Goal: Task Accomplishment & Management: Manage account settings

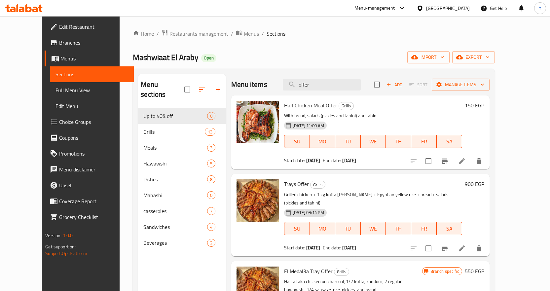
click at [170, 35] on span "Restaurants management" at bounding box center [199, 34] width 59 height 8
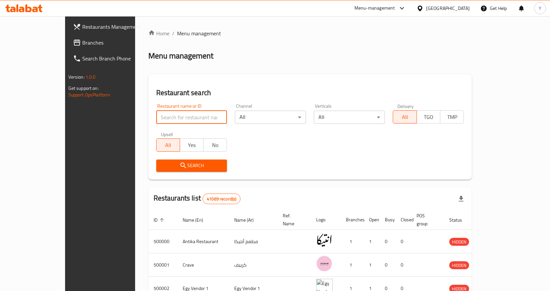
click at [171, 113] on input "search" at bounding box center [191, 117] width 71 height 13
paste input "675827"
type input "675827"
click button "Search" at bounding box center [191, 166] width 71 height 12
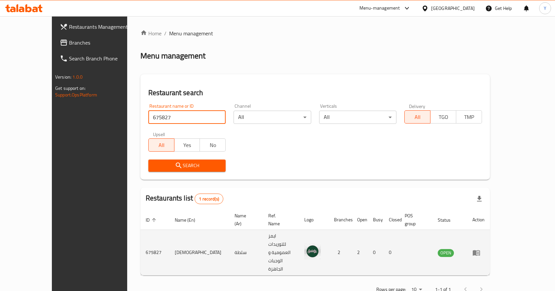
click at [481, 249] on icon "enhanced table" at bounding box center [477, 253] width 8 height 8
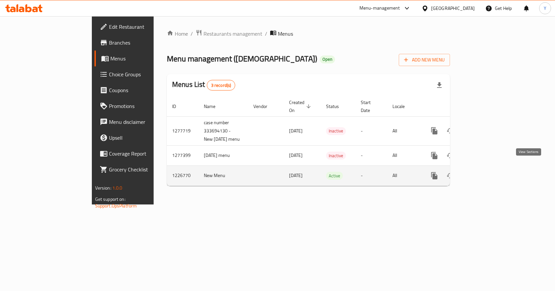
click at [490, 169] on link "enhanced table" at bounding box center [482, 176] width 16 height 16
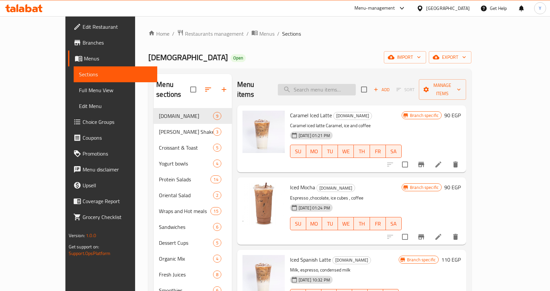
click at [356, 84] on input "search" at bounding box center [317, 90] width 78 height 12
type input "ؤ"
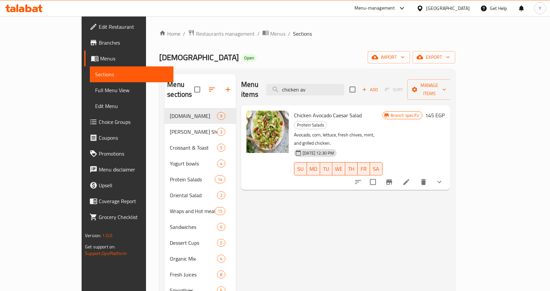
type input "chicken av"
click at [392, 179] on icon "Branch-specific-item" at bounding box center [389, 181] width 6 height 5
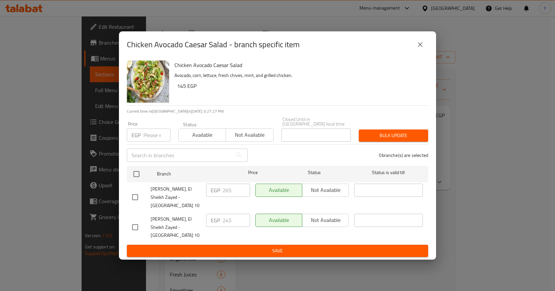
click at [420, 53] on button "close" at bounding box center [420, 45] width 16 height 16
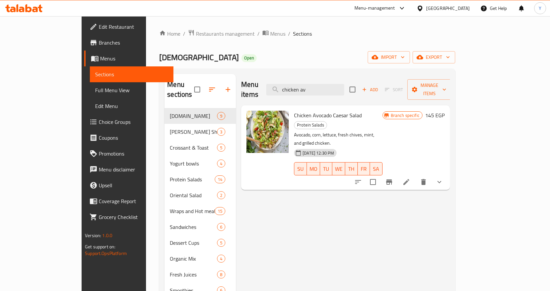
drag, startPoint x: 345, startPoint y: 87, endPoint x: 251, endPoint y: 88, distance: 94.2
click at [251, 88] on div "Menu items chicken av Add Sort Manage items" at bounding box center [345, 89] width 209 height 31
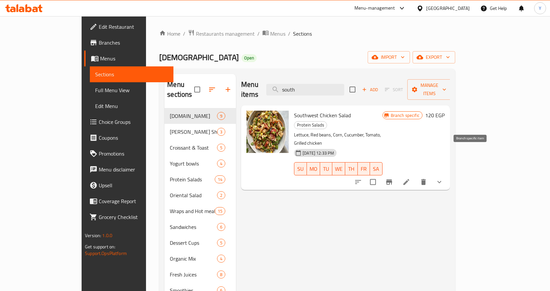
type input "south"
click at [397, 174] on button "Branch-specific-item" at bounding box center [389, 182] width 16 height 16
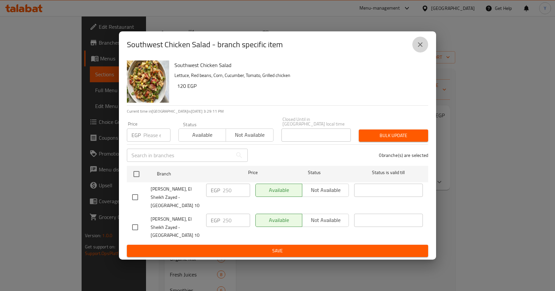
click at [419, 47] on icon "close" at bounding box center [420, 44] width 5 height 5
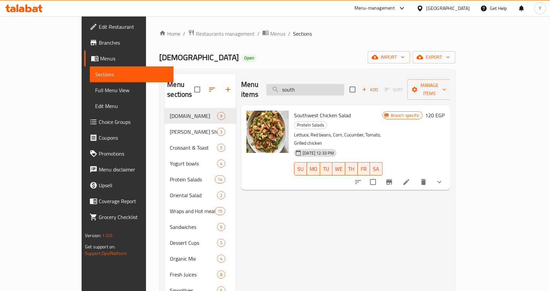
click at [344, 88] on input "south" at bounding box center [305, 90] width 78 height 12
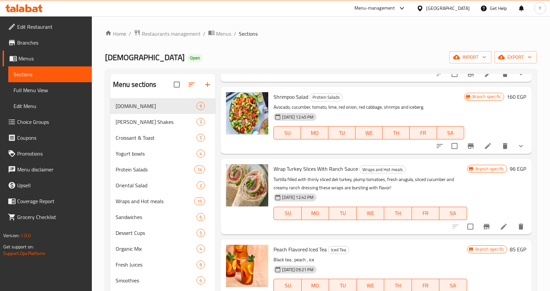
scroll to position [198, 0]
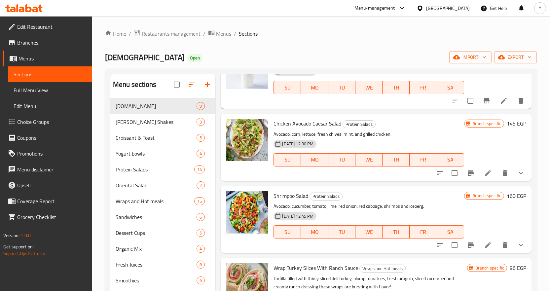
click at [340, 125] on span "Chicken Avocado Caesar Salad" at bounding box center [308, 124] width 68 height 10
copy h6 "Chicken Avocado Caesar Salad"
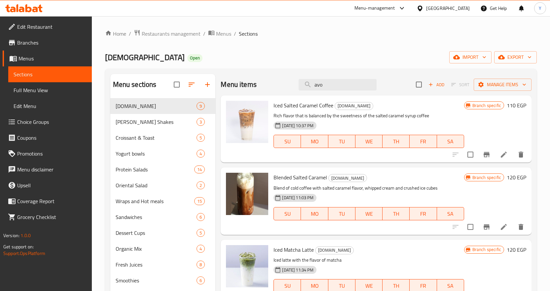
drag, startPoint x: 325, startPoint y: 89, endPoint x: 290, endPoint y: 87, distance: 34.8
click at [290, 87] on div "Menu items avo Add Sort Manage items" at bounding box center [376, 84] width 311 height 21
paste input "Chicken Avocado Caesar Salad"
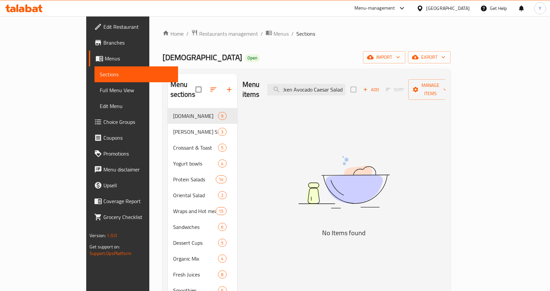
scroll to position [0, 9]
drag, startPoint x: 359, startPoint y: 84, endPoint x: 396, endPoint y: 86, distance: 37.4
click at [396, 86] on div "Menu items Chicken Avocado Caesar Salad Add Sort Manage items" at bounding box center [344, 89] width 203 height 31
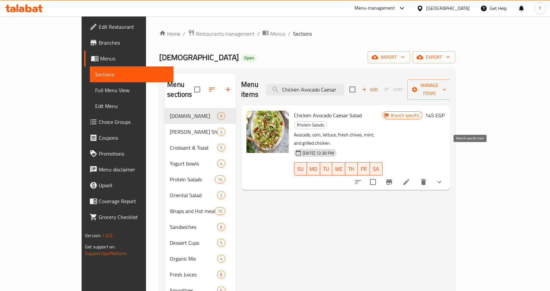
click at [392, 179] on icon "Branch-specific-item" at bounding box center [389, 181] width 6 height 5
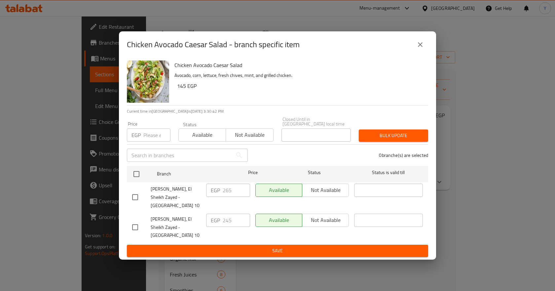
click at [420, 53] on button "close" at bounding box center [420, 45] width 16 height 16
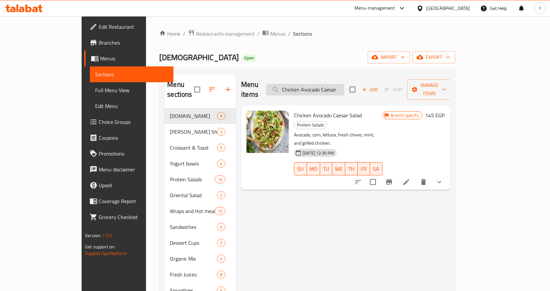
click at [344, 85] on input "Chicken Avocado Caesar" at bounding box center [305, 90] width 78 height 12
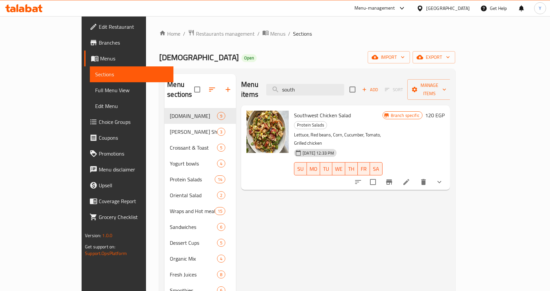
type input "south"
click at [393, 178] on icon "Branch-specific-item" at bounding box center [389, 182] width 8 height 8
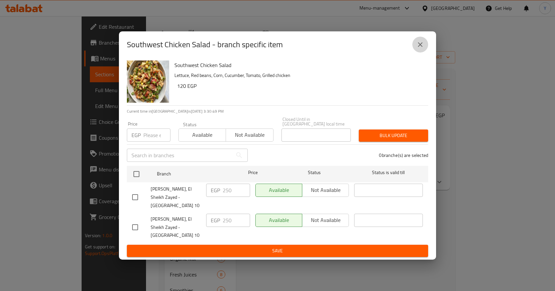
click at [419, 49] on icon "close" at bounding box center [420, 45] width 8 height 8
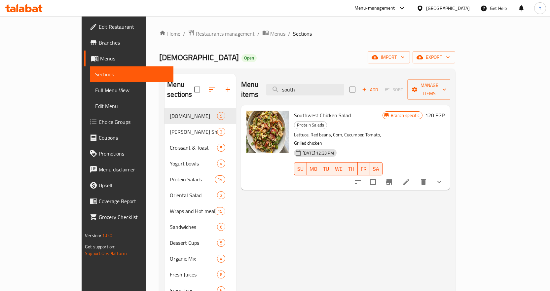
drag, startPoint x: 374, startPoint y: 87, endPoint x: 225, endPoint y: 82, distance: 149.1
click at [241, 82] on div "Menu items south Add Sort Manage items" at bounding box center [345, 89] width 209 height 31
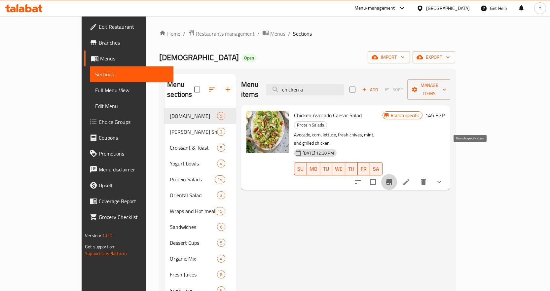
click at [397, 174] on button "Branch-specific-item" at bounding box center [389, 182] width 16 height 16
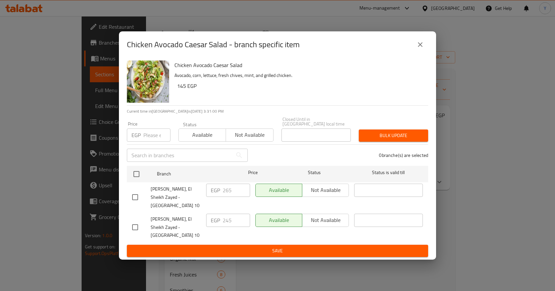
click at [423, 49] on icon "close" at bounding box center [420, 45] width 8 height 8
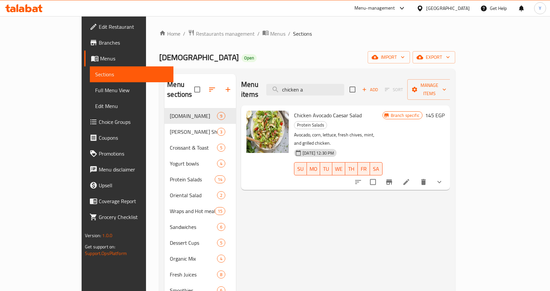
click at [329, 110] on span "Chicken Avocado Caesar Salad" at bounding box center [328, 115] width 68 height 10
click at [327, 110] on span "Chicken Avocado Caesar Salad" at bounding box center [328, 115] width 68 height 10
copy h6 "Chicken Avocado Caesar Salad"
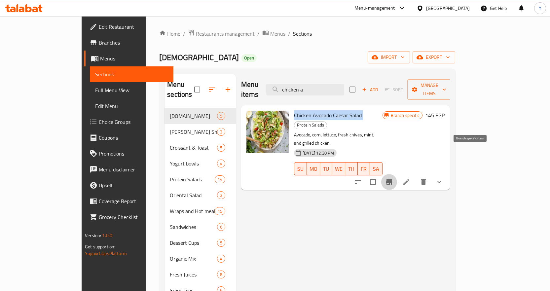
click at [393, 178] on icon "Branch-specific-item" at bounding box center [389, 182] width 8 height 8
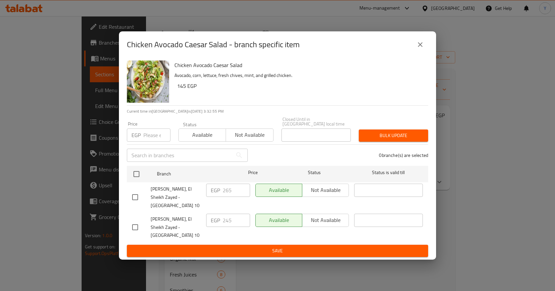
click at [417, 49] on icon "close" at bounding box center [420, 45] width 8 height 8
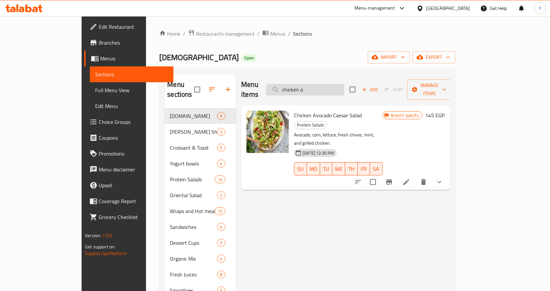
drag, startPoint x: 321, startPoint y: 82, endPoint x: 308, endPoint y: 82, distance: 12.9
click at [308, 84] on input "chicken a" at bounding box center [305, 90] width 78 height 12
type input "shouth"
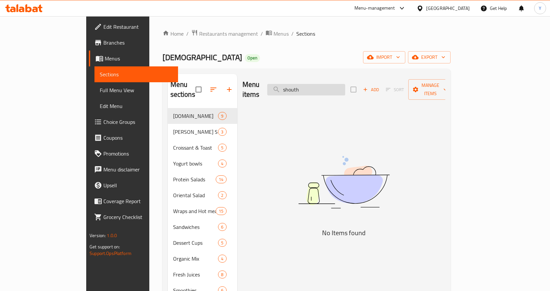
drag, startPoint x: 333, startPoint y: 85, endPoint x: 306, endPoint y: 85, distance: 27.4
click at [306, 85] on input "shouth" at bounding box center [306, 90] width 78 height 12
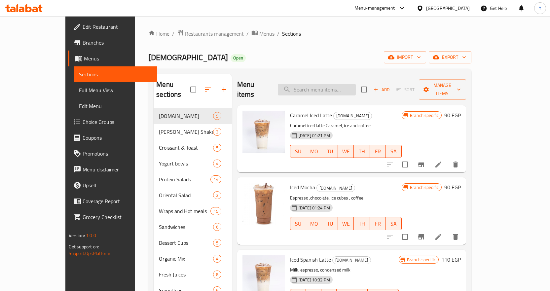
click at [325, 86] on input "search" at bounding box center [317, 90] width 78 height 12
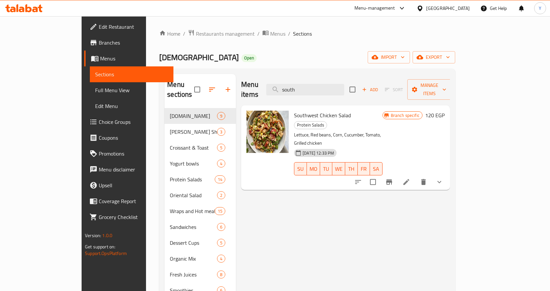
type input "south"
click at [310, 110] on span "Southwest Chicken Salad" at bounding box center [322, 115] width 57 height 10
copy h6 "Southwest Chicken Salad"
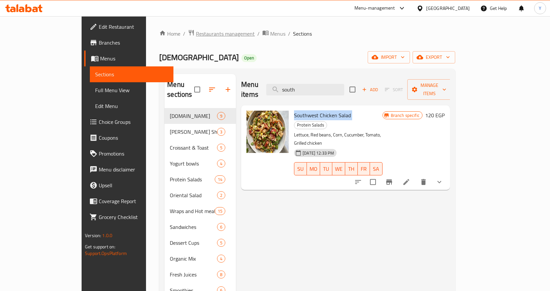
click at [197, 35] on span "Restaurants management" at bounding box center [225, 34] width 59 height 8
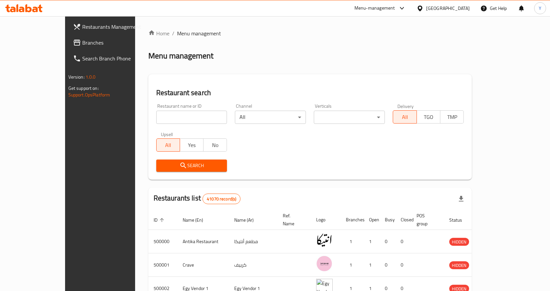
click at [82, 44] on span "Branches" at bounding box center [116, 43] width 69 height 8
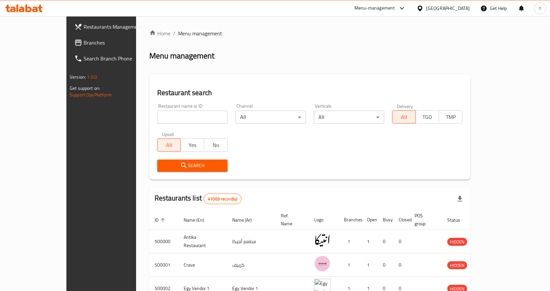
click at [182, 121] on input "search" at bounding box center [192, 117] width 70 height 13
paste input "675827"
type input "675827"
click button "Search" at bounding box center [192, 166] width 70 height 12
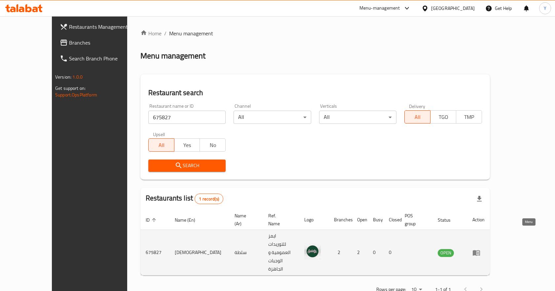
click at [480, 250] on icon "enhanced table" at bounding box center [476, 253] width 7 height 6
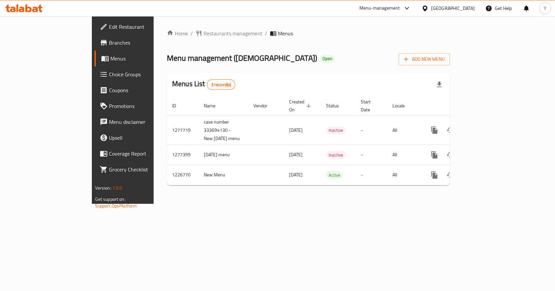
click at [95, 50] on link "Branches" at bounding box center [140, 43] width 90 height 16
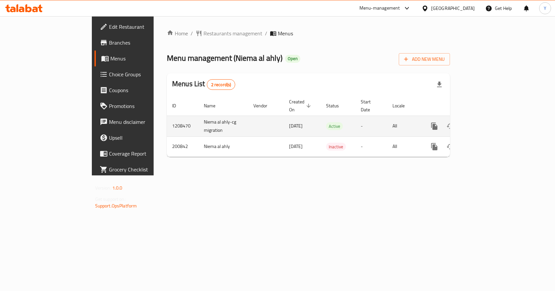
click at [486, 122] on icon "enhanced table" at bounding box center [482, 126] width 8 height 8
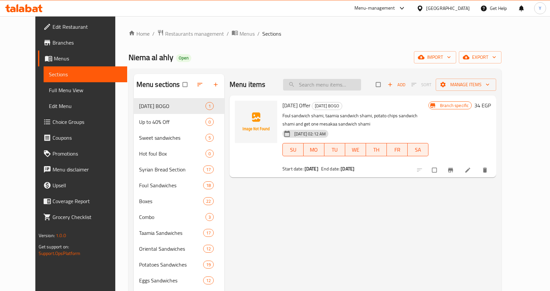
click at [331, 87] on input "search" at bounding box center [322, 85] width 78 height 12
paste input "ساندوتش بطاطس محمرة مع كاتشب"
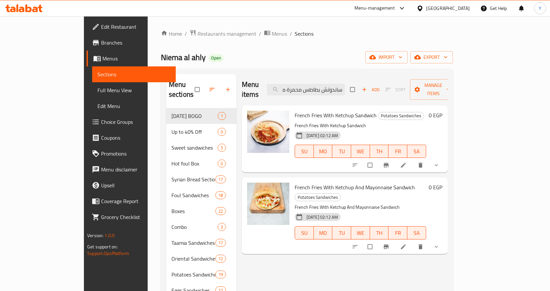
type input "ساندوتش بطاطس محمرة مع كاتشب"
click at [440, 162] on icon "show more" at bounding box center [436, 165] width 7 height 7
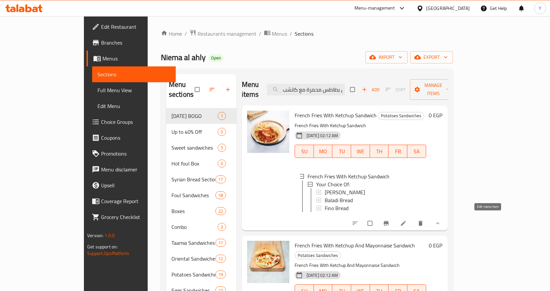
click at [413, 218] on li at bounding box center [404, 223] width 19 height 11
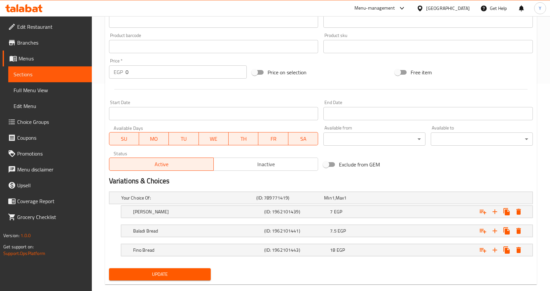
scroll to position [219, 0]
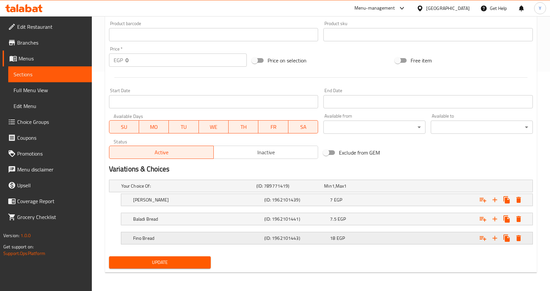
click at [358, 234] on div "18 EGP" at bounding box center [362, 238] width 66 height 9
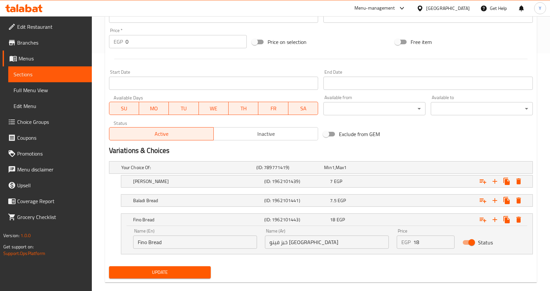
scroll to position [248, 0]
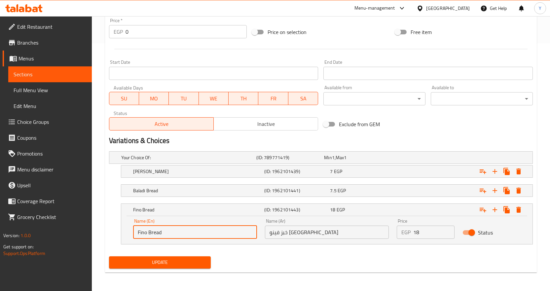
click at [137, 233] on input "Fino Bread" at bounding box center [195, 232] width 124 height 13
type input "French Fino Bread"
click at [199, 263] on span "Update" at bounding box center [160, 262] width 92 height 8
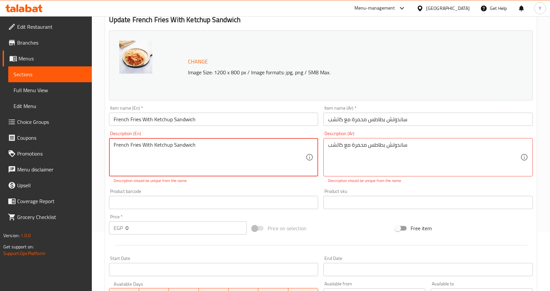
click at [237, 137] on div "Description (En) French Fries With Ketchup Sandwich Description (En) Descriptio…" at bounding box center [214, 157] width 210 height 53
click at [176, 150] on textarea "French Fries With Ketchup Sandwich" at bounding box center [210, 157] width 192 height 31
click at [197, 144] on textarea "French Fries With Ketchup Sandwich" at bounding box center [210, 157] width 192 height 31
click at [143, 143] on textarea "French Fries With Ketchup Sandwich" at bounding box center [210, 157] width 192 height 31
click at [218, 147] on textarea "French Fries With Ketchup Sandwich" at bounding box center [210, 157] width 192 height 31
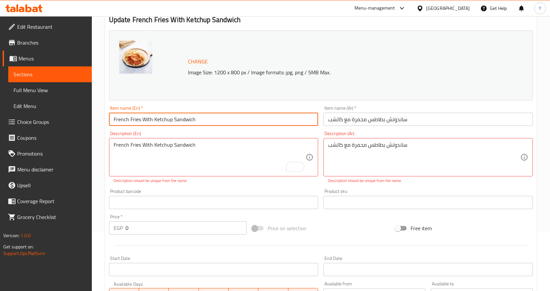
click at [237, 119] on input "French Fries With Ketchup Sandwich" at bounding box center [214, 119] width 210 height 13
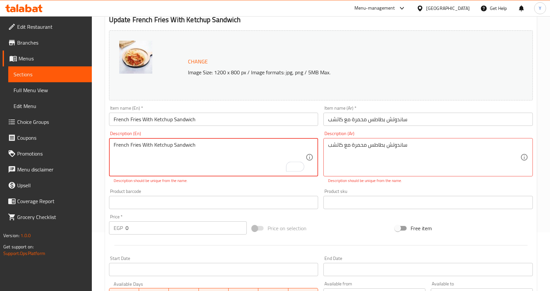
scroll to position [92, 0]
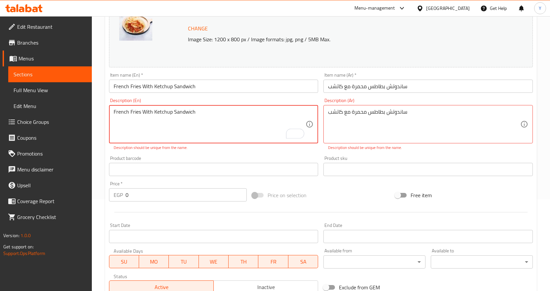
type textarea "French Fries With Ketchup Sandwich"
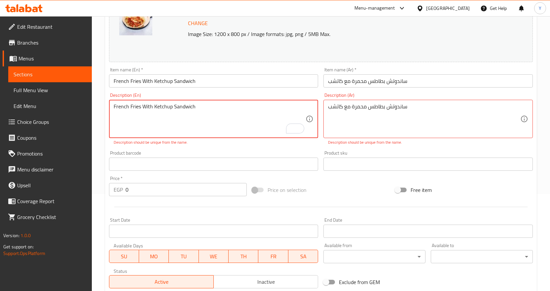
scroll to position [24, 0]
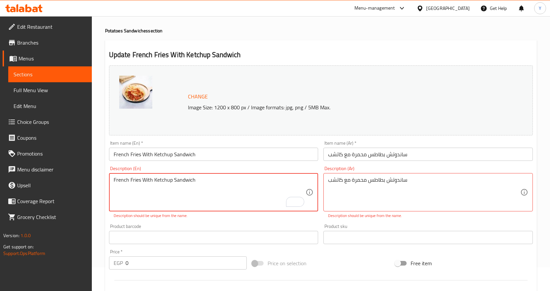
click at [228, 183] on textarea "French Fries With Ketchup Sandwich" at bounding box center [210, 192] width 192 height 31
click at [225, 177] on textarea "French Fries With Ketchup Sandwich" at bounding box center [210, 192] width 192 height 31
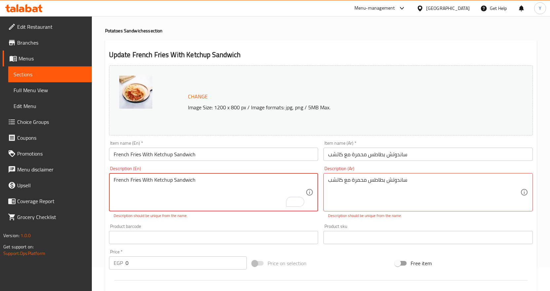
click at [225, 177] on textarea "French Fries With Ketchup Sandwich" at bounding box center [210, 192] width 192 height 31
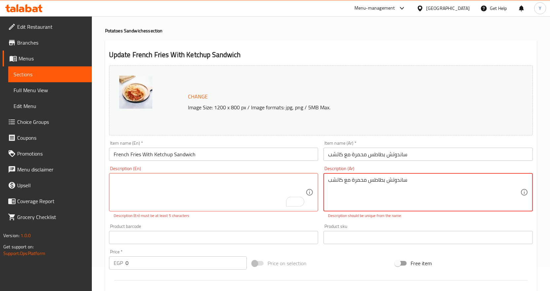
click at [421, 177] on textarea "ساندوتش بطاطس محمرة مع كاتشب" at bounding box center [424, 192] width 192 height 31
click at [381, 188] on textarea "ساندوتش بطاطس محمرة مع كاتشب" at bounding box center [424, 192] width 192 height 31
click at [370, 182] on textarea "ساندوتش بطاطس محمرة مع كاتشب" at bounding box center [424, 192] width 192 height 31
type textarea "ساندوتش بطاطس محمرة مع كاتشب"
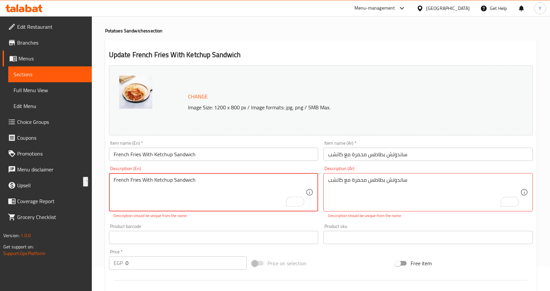
drag, startPoint x: 212, startPoint y: 191, endPoint x: 360, endPoint y: 172, distance: 149.2
click at [225, 188] on textarea "French Fries With Ketchup Sandwich" at bounding box center [210, 192] width 192 height 31
type textarea "French Fries With Ketchup Sandwich"
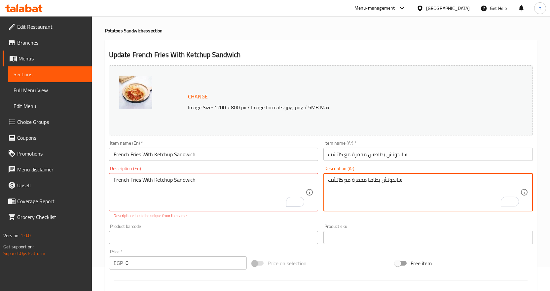
type textarea "ساندوتش بطاطا محمرة مع كاتشب"
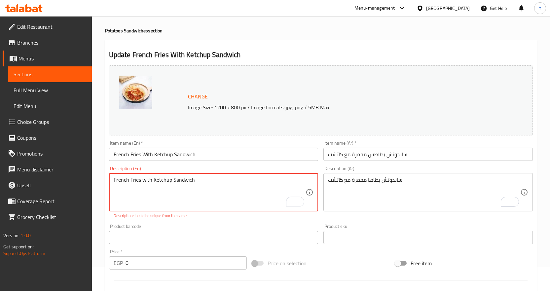
click at [173, 180] on textarea "French Fries with Ketchup Sandwich" at bounding box center [210, 192] width 192 height 31
type textarea "French Fries with Ketchup sandwich"
click at [135, 179] on textarea "French Fries with Ketchup sandwich" at bounding box center [210, 192] width 192 height 31
click at [138, 182] on textarea "French Fries with Ketchup sandwich" at bounding box center [210, 192] width 192 height 31
click at [163, 178] on textarea "French Fries with Ketchup sandwich" at bounding box center [210, 192] width 192 height 31
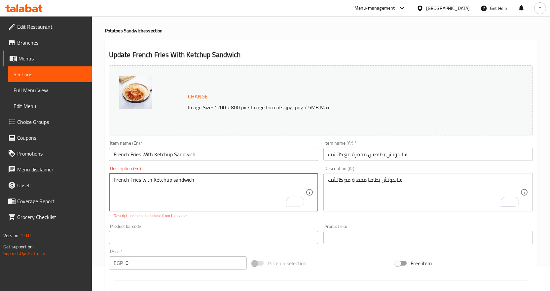
click at [163, 178] on textarea "French Fries with Ketchup sandwich" at bounding box center [210, 192] width 192 height 31
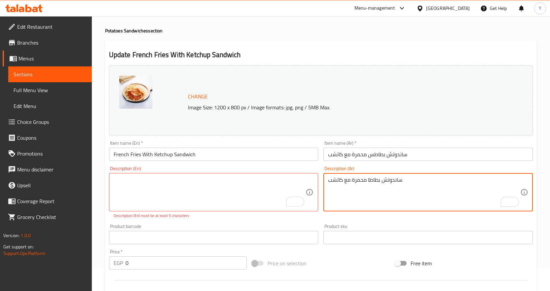
click at [373, 188] on textarea "ساندوتش بطاطا محمرة مع كاتشب" at bounding box center [424, 192] width 192 height 31
click at [299, 155] on input "French Fries With Ketchup Sandwich" at bounding box center [214, 154] width 210 height 13
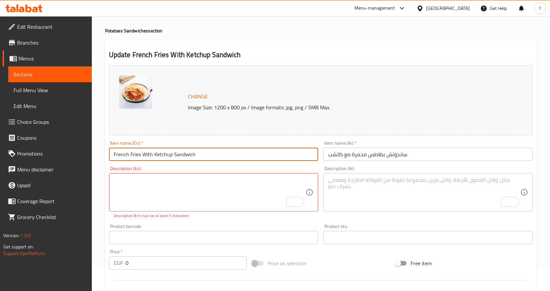
click at [224, 158] on input "French Fries With Ketchup Sandwich" at bounding box center [214, 154] width 210 height 13
click at [210, 156] on input "French Fries With Ketchup Sandwich" at bounding box center [214, 154] width 210 height 13
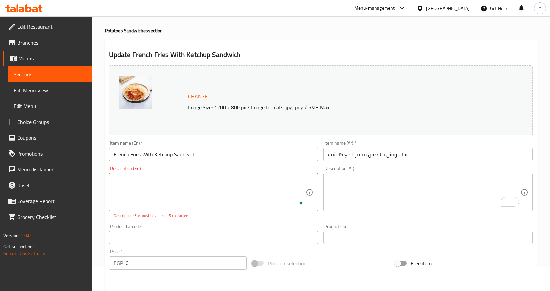
click at [213, 222] on div "Product barcode Product barcode" at bounding box center [213, 233] width 215 height 25
click at [353, 222] on div "Product sku Product sku" at bounding box center [428, 233] width 215 height 25
click at [384, 156] on input "ساندوتش بطاطس محمرة مع كاتشب" at bounding box center [429, 154] width 210 height 13
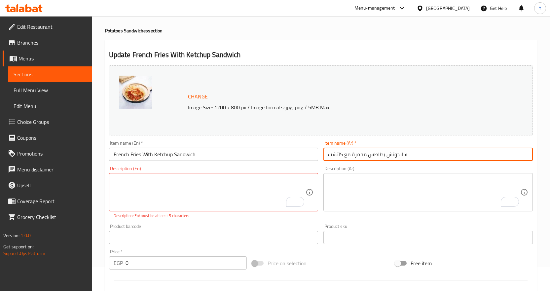
click at [433, 153] on input "ساندوتش بطاطس محمرة مع كاتشب" at bounding box center [429, 154] width 210 height 13
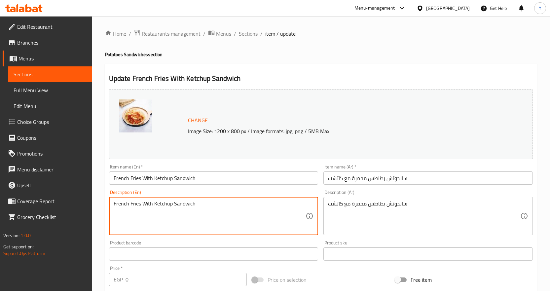
click at [225, 204] on textarea "French Fries With Ketchup Sandwich" at bounding box center [210, 216] width 192 height 31
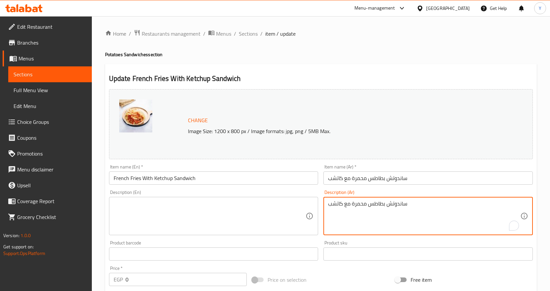
click at [428, 202] on textarea "ساندوتش بطاطس محمرة مع كاتشب" at bounding box center [424, 216] width 192 height 31
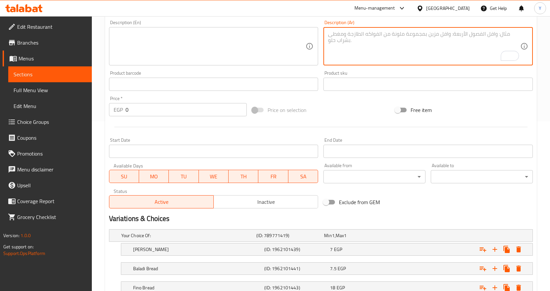
scroll to position [219, 0]
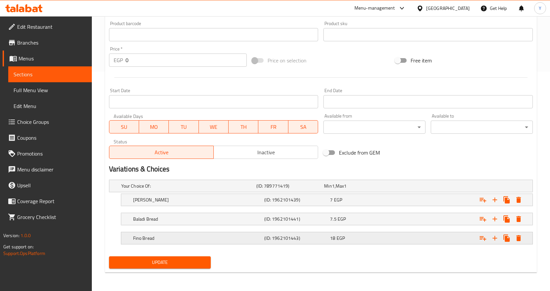
click at [305, 237] on h5 "(ID: 1962101443)" at bounding box center [295, 238] width 63 height 7
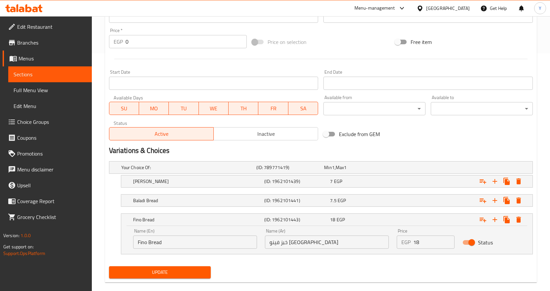
scroll to position [248, 0]
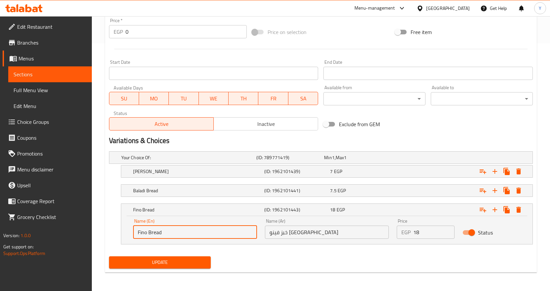
click at [209, 231] on input "Fino Bread" at bounding box center [195, 232] width 124 height 13
click at [150, 232] on input "Fino Bread" at bounding box center [195, 232] width 124 height 13
type input "French Fino Bread"
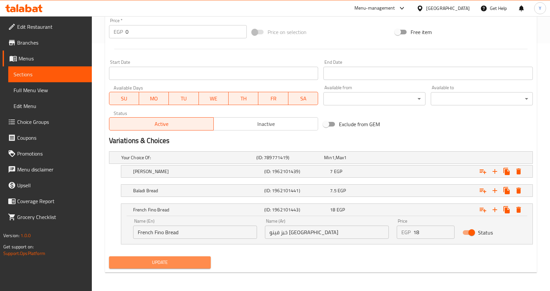
click at [177, 262] on span "Update" at bounding box center [160, 262] width 92 height 8
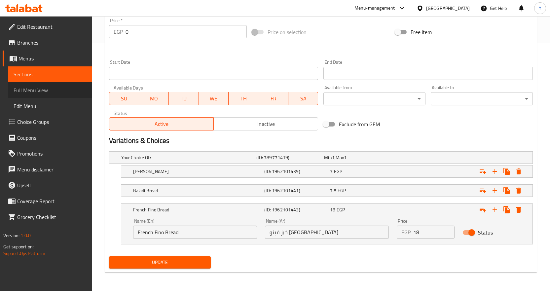
click at [16, 88] on span "Full Menu View" at bounding box center [50, 90] width 73 height 8
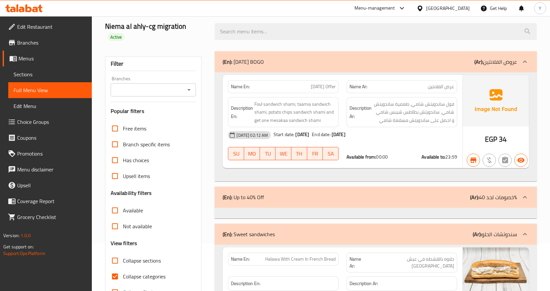
scroll to position [165, 0]
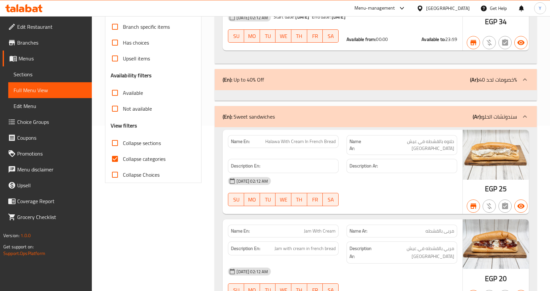
click at [139, 155] on label "Collapse categories" at bounding box center [136, 159] width 58 height 16
click at [123, 155] on input "Collapse categories" at bounding box center [115, 159] width 16 height 16
checkbox input "false"
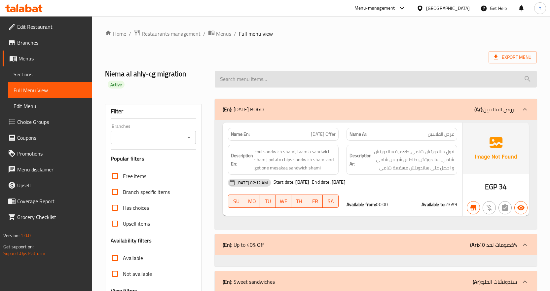
click at [307, 71] on input "search" at bounding box center [376, 79] width 322 height 17
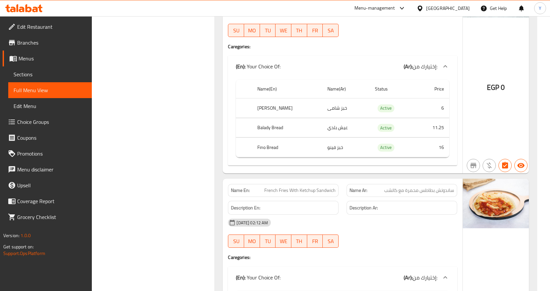
scroll to position [1124, 0]
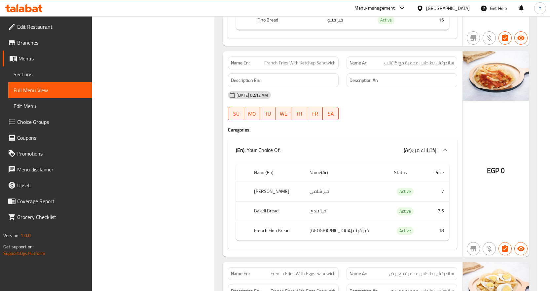
click at [308, 59] on span "French Fries With Ketchup Sandwich" at bounding box center [299, 62] width 71 height 7
copy span "French Fries With Ketchup Sandwich"
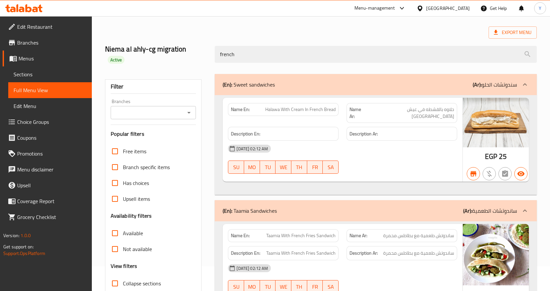
scroll to position [0, 0]
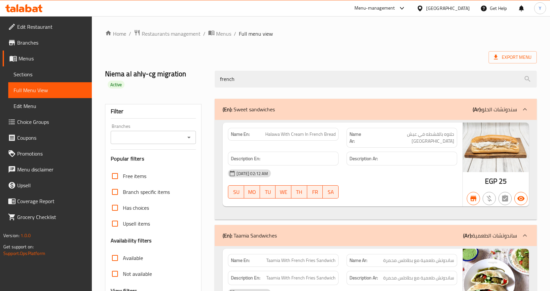
click at [327, 105] on div "(En): Sweet sandwiches (Ar): سندوتشات الحلو" at bounding box center [370, 109] width 294 height 8
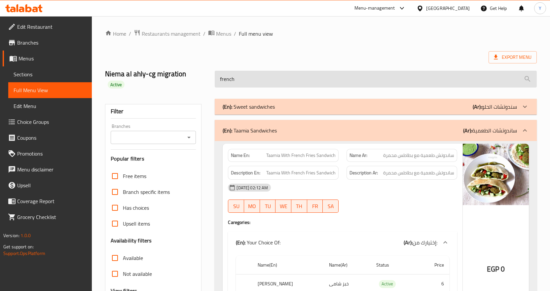
click at [327, 75] on input "french" at bounding box center [376, 79] width 322 height 17
paste input "French Fries With Ketchup Sandwi"
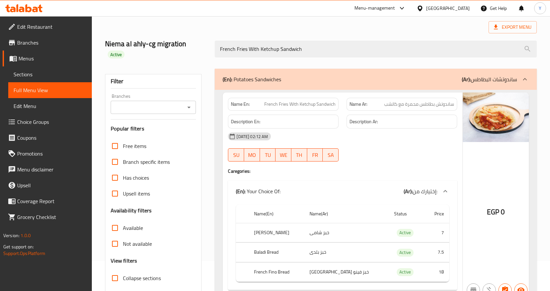
scroll to position [60, 0]
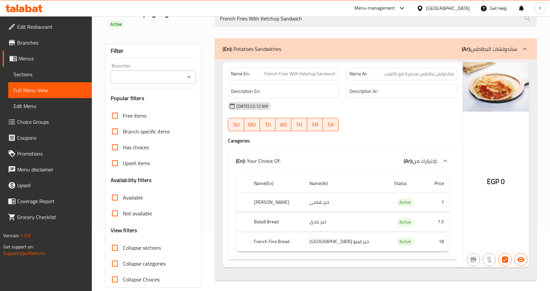
type input "French Fries With Ketchup Sandwich"
click at [422, 10] on icon at bounding box center [420, 8] width 5 height 6
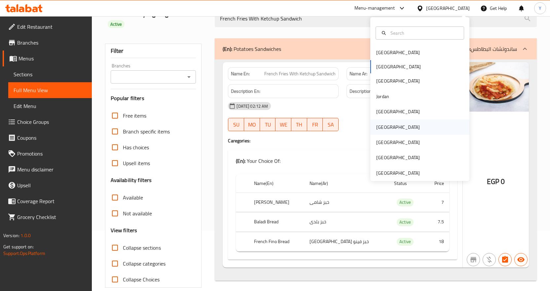
click at [382, 124] on div "Oman" at bounding box center [398, 127] width 44 height 7
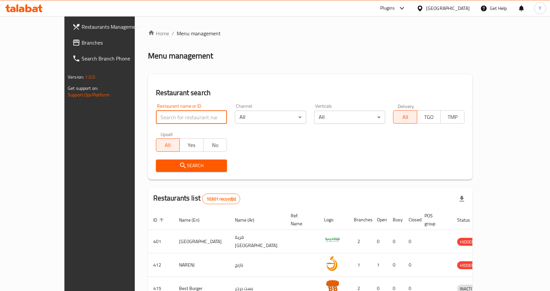
click at [156, 124] on input "search" at bounding box center [191, 117] width 71 height 13
click at [82, 45] on span "Branches" at bounding box center [116, 43] width 69 height 8
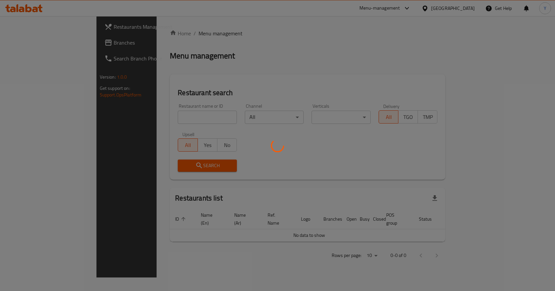
click at [182, 111] on div at bounding box center [277, 145] width 555 height 291
click at [181, 115] on div at bounding box center [277, 145] width 555 height 291
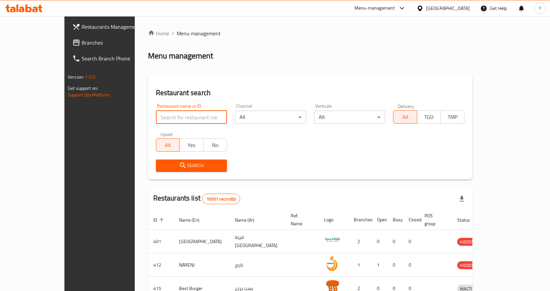
click at [185, 121] on input "search" at bounding box center [191, 117] width 71 height 13
paste input "Cafe Bazza"
type input "Cafe Bazza"
click button "Search" at bounding box center [191, 166] width 71 height 12
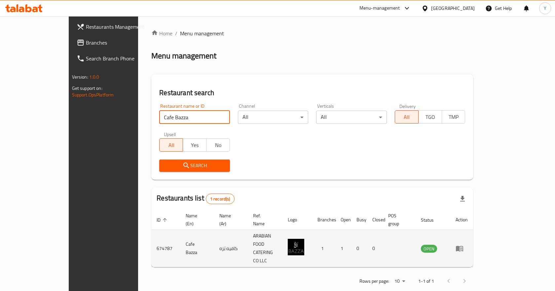
click at [464, 245] on icon "enhanced table" at bounding box center [460, 249] width 8 height 8
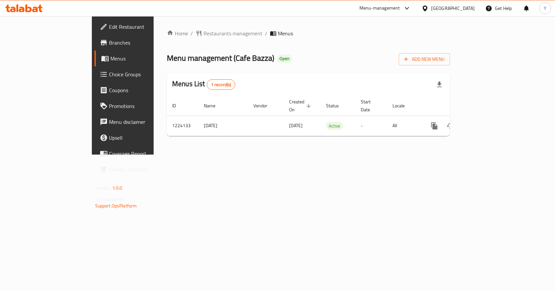
click at [109, 42] on span "Branches" at bounding box center [144, 43] width 70 height 8
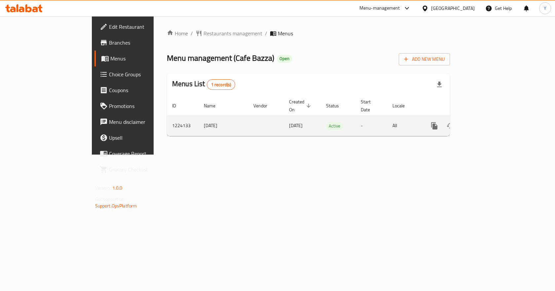
click at [490, 118] on link "enhanced table" at bounding box center [482, 126] width 16 height 16
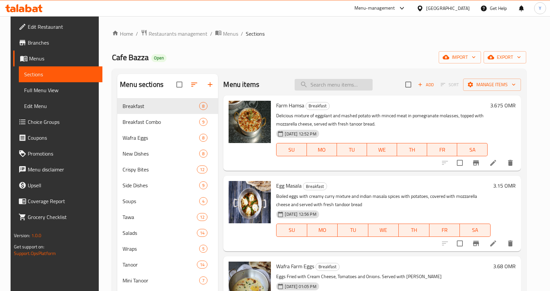
click at [317, 83] on input "search" at bounding box center [334, 85] width 78 height 12
paste input "Albayt Aloud Breakfast - 2 Persons"
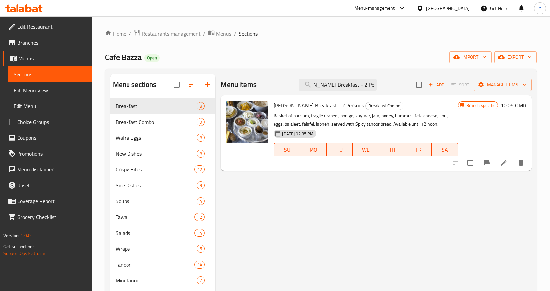
type input "Albayt Aloud Breakfast - 2 Persons"
click at [503, 164] on icon at bounding box center [504, 163] width 6 height 6
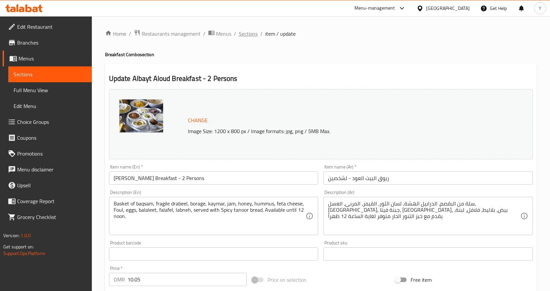
click at [246, 33] on span "Sections" at bounding box center [248, 34] width 19 height 8
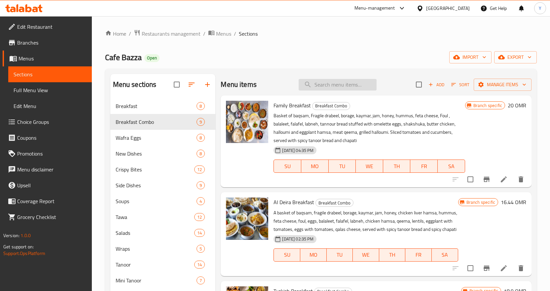
click at [342, 86] on input "search" at bounding box center [338, 85] width 78 height 12
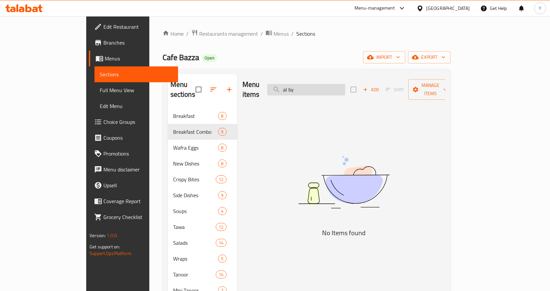
click at [334, 84] on input "al by" at bounding box center [306, 90] width 78 height 12
type input "al byt"
drag, startPoint x: 332, startPoint y: 83, endPoint x: 297, endPoint y: 86, distance: 35.1
click at [297, 86] on div "Menu items al byt Add Sort Manage items" at bounding box center [344, 89] width 203 height 31
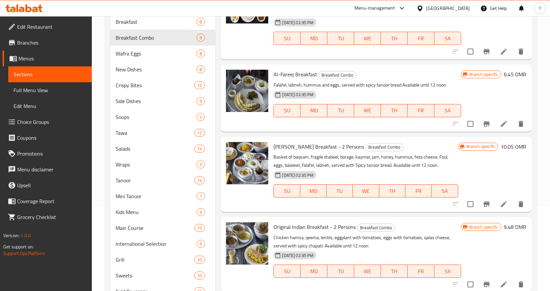
scroll to position [99, 0]
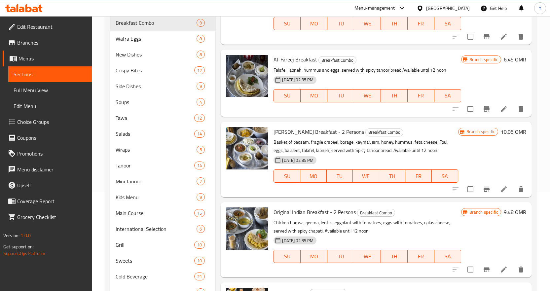
click at [321, 135] on span "Albayt Aloud Breakfast - 2 Persons" at bounding box center [319, 132] width 91 height 10
copy h6 "Albayt Aloud Breakfast - 2 Persons"
click at [35, 92] on span "Full Menu View" at bounding box center [50, 90] width 73 height 8
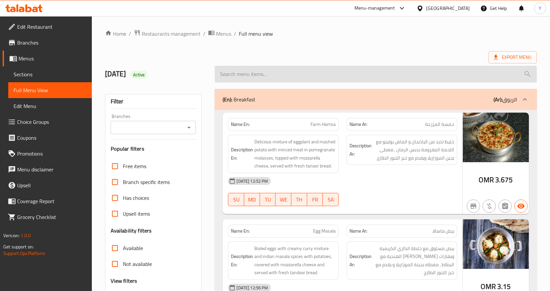
click at [319, 70] on input "search" at bounding box center [376, 74] width 322 height 17
paste input "Albayt Aloud Breakfast - 2 Persons"
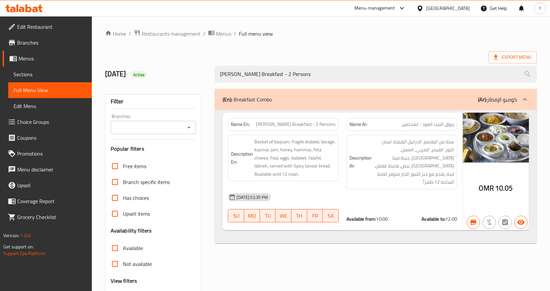
type input "Albayt Aloud Breakfast - 2 Persons"
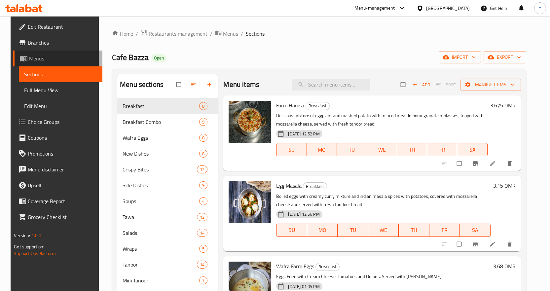
click at [43, 60] on span "Menus" at bounding box center [63, 59] width 68 height 8
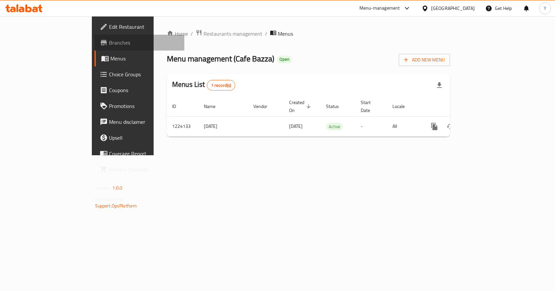
click at [95, 47] on link "Branches" at bounding box center [140, 43] width 90 height 16
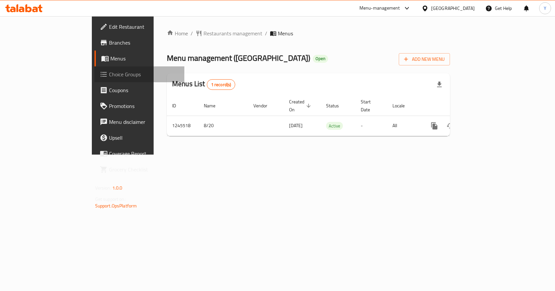
click at [109, 76] on span "Choice Groups" at bounding box center [144, 74] width 70 height 8
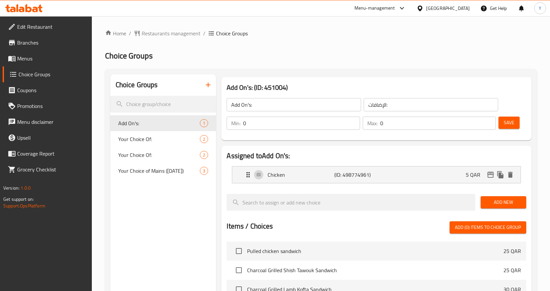
click at [165, 219] on div "Choice Groups Add On's: 1 Your Choice Of: 2 Your Choice Of: 2 Your Choice of Ma…" at bounding box center [163, 271] width 106 height 394
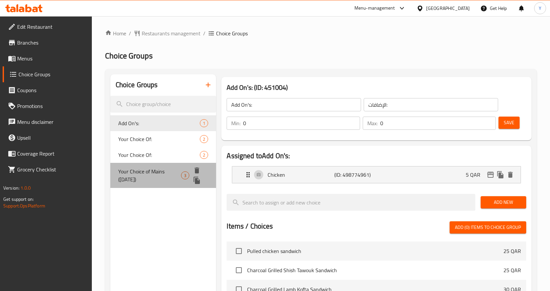
click at [157, 172] on span "Your Choice of Mains (Sunday)" at bounding box center [149, 176] width 63 height 16
type input "Your Choice of Mains (Sunday)"
type input "اختيارك من الأطباق الرئيسية (الأحد)"
type input "1"
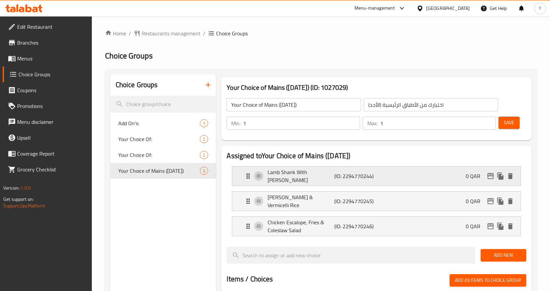
click at [492, 174] on icon "edit" at bounding box center [491, 176] width 8 height 8
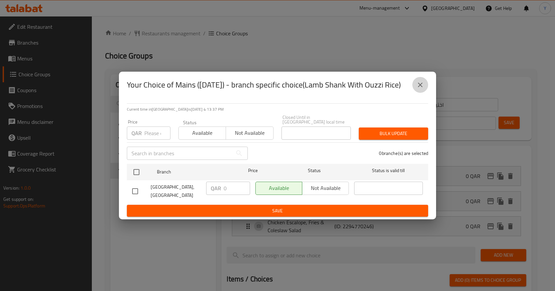
click at [421, 88] on icon "close" at bounding box center [420, 85] width 8 height 8
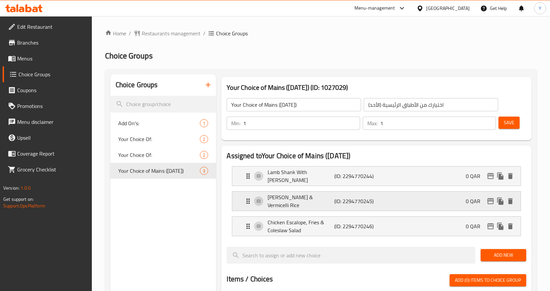
click at [491, 198] on icon "edit" at bounding box center [491, 201] width 8 height 8
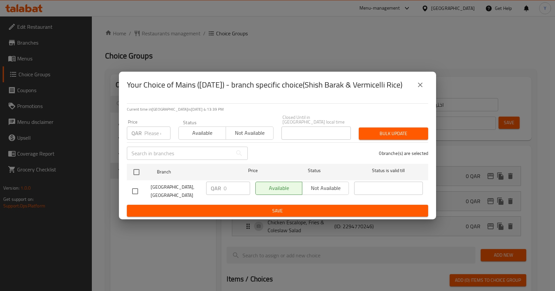
click at [421, 87] on icon "close" at bounding box center [420, 85] width 5 height 5
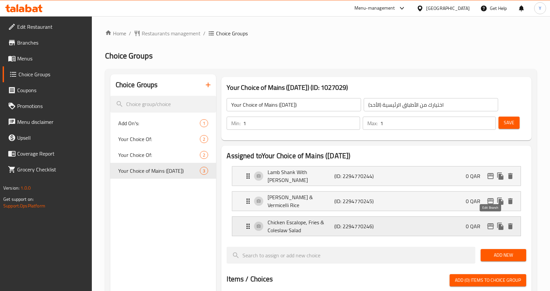
click at [488, 223] on icon "edit" at bounding box center [490, 226] width 7 height 6
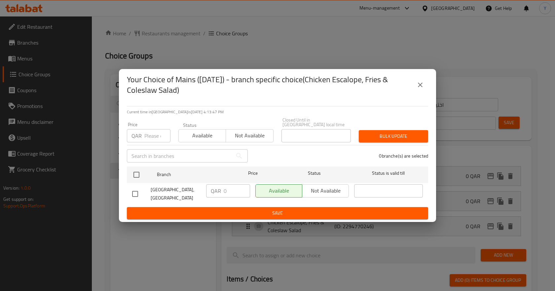
click at [417, 85] on icon "close" at bounding box center [420, 85] width 8 height 8
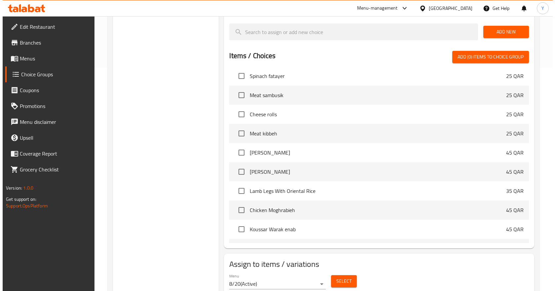
scroll to position [243, 0]
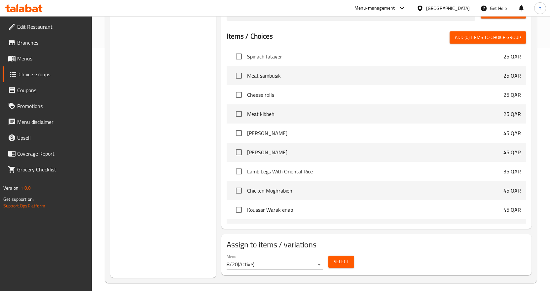
click at [337, 258] on span "Select" at bounding box center [341, 262] width 15 height 8
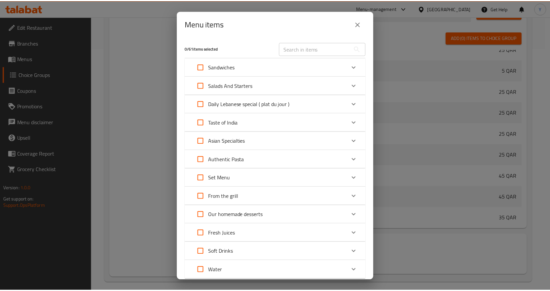
scroll to position [0, 0]
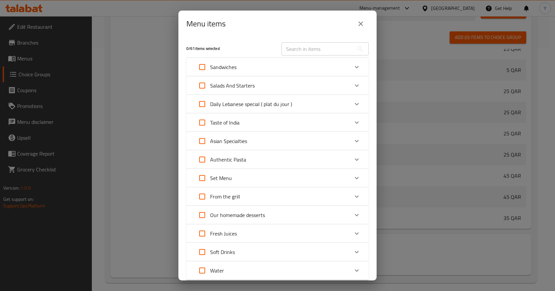
drag, startPoint x: 482, startPoint y: 251, endPoint x: 482, endPoint y: 247, distance: 4.3
click at [482, 250] on div "Menu items 0 / 61 items selected ​ Sandwiches Pulled chicken sandwich 25 QAR Ch…" at bounding box center [277, 145] width 555 height 291
click at [455, 240] on div "Menu items 0 / 61 items selected ​ Sandwiches Pulled chicken sandwich 25 QAR Ch…" at bounding box center [277, 145] width 555 height 291
click at [360, 24] on icon "close" at bounding box center [361, 24] width 8 height 8
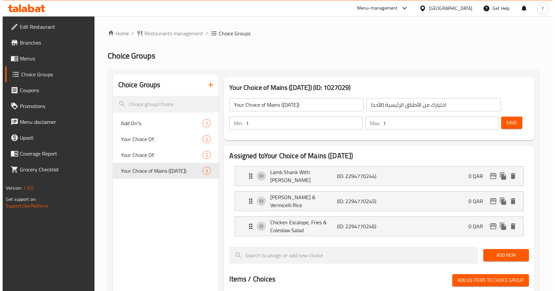
scroll to position [33, 0]
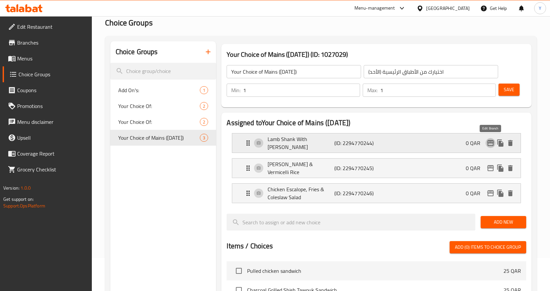
click at [493, 141] on icon "edit" at bounding box center [490, 143] width 7 height 6
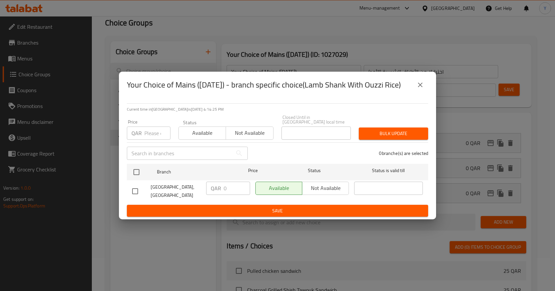
click at [342, 183] on div "Available Not available" at bounding box center [302, 188] width 94 height 13
click at [132, 191] on input "checkbox" at bounding box center [135, 191] width 14 height 14
checkbox input "true"
click at [309, 187] on span "Not available" at bounding box center [325, 188] width 41 height 10
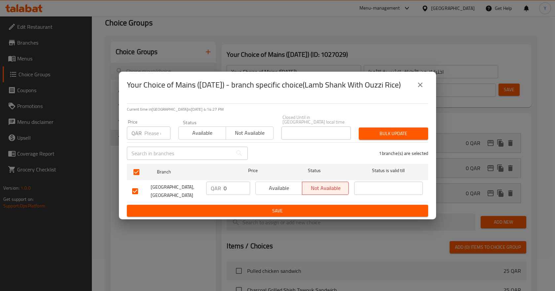
click at [375, 185] on input "text" at bounding box center [388, 188] width 69 height 13
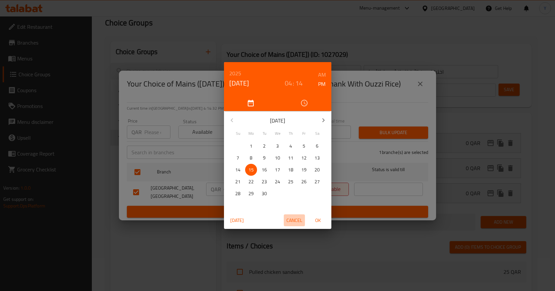
click at [291, 218] on span "Cancel" at bounding box center [295, 220] width 16 height 8
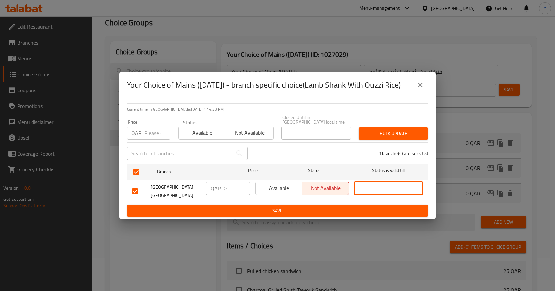
click at [424, 86] on icon "close" at bounding box center [420, 85] width 8 height 8
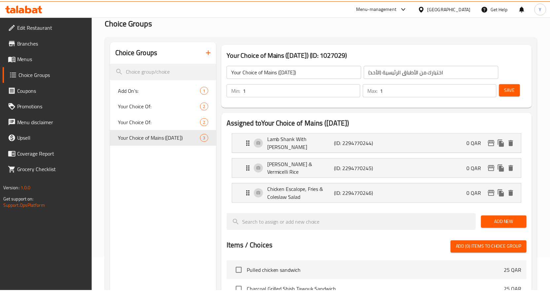
scroll to position [243, 0]
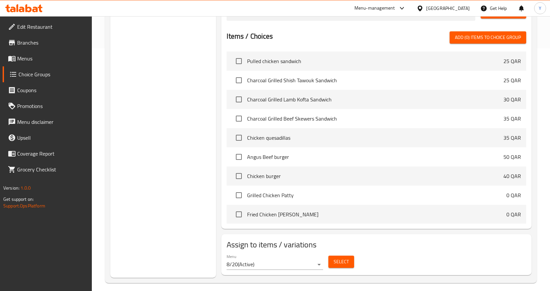
click at [424, 7] on icon at bounding box center [420, 8] width 7 height 7
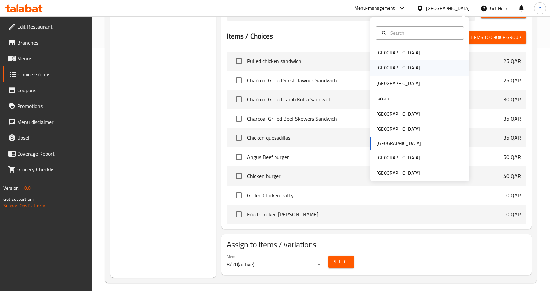
click at [387, 65] on div "[GEOGRAPHIC_DATA]" at bounding box center [398, 67] width 54 height 15
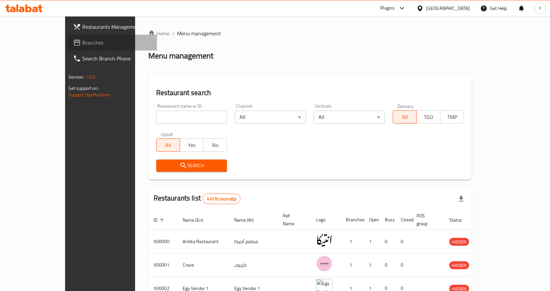
click at [82, 43] on span "Branches" at bounding box center [116, 43] width 69 height 8
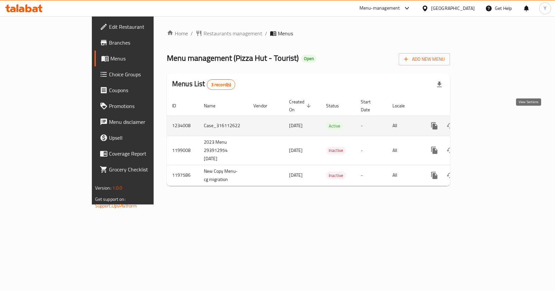
click at [486, 122] on icon "enhanced table" at bounding box center [482, 126] width 8 height 8
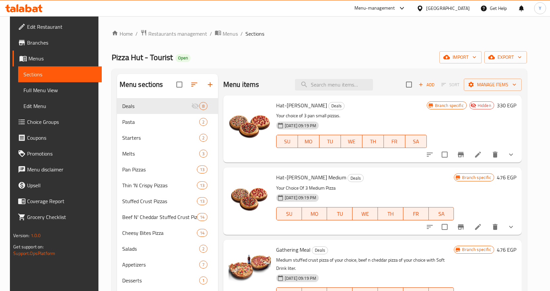
click at [30, 48] on link "Branches" at bounding box center [57, 43] width 89 height 16
